Goal: Task Accomplishment & Management: Use online tool/utility

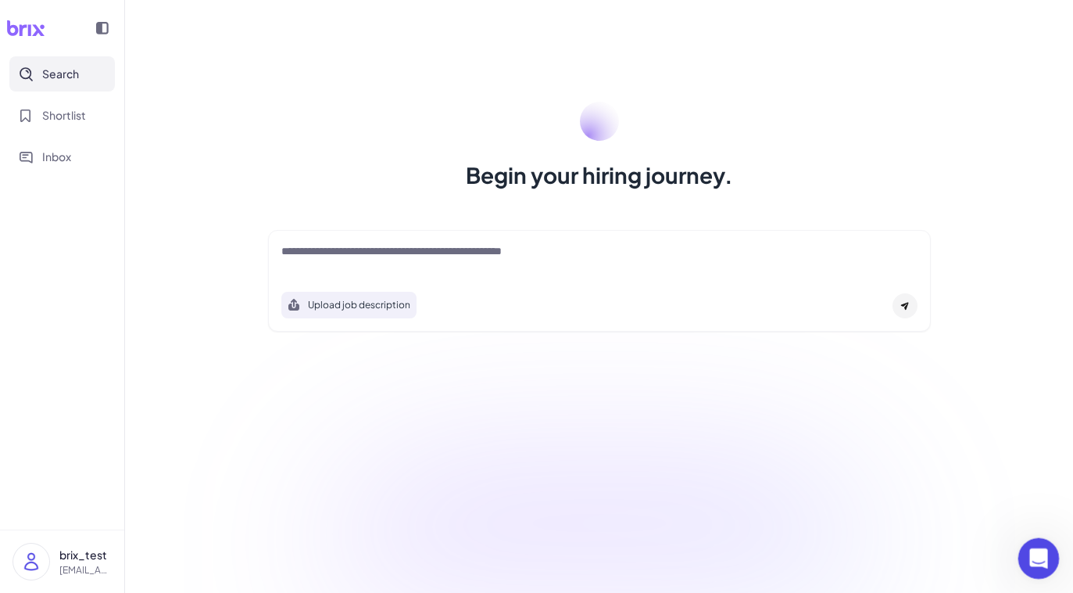
click at [867, 557] on icon "Open Intercom Messenger" at bounding box center [1036, 556] width 11 height 13
